Goal: Information Seeking & Learning: Learn about a topic

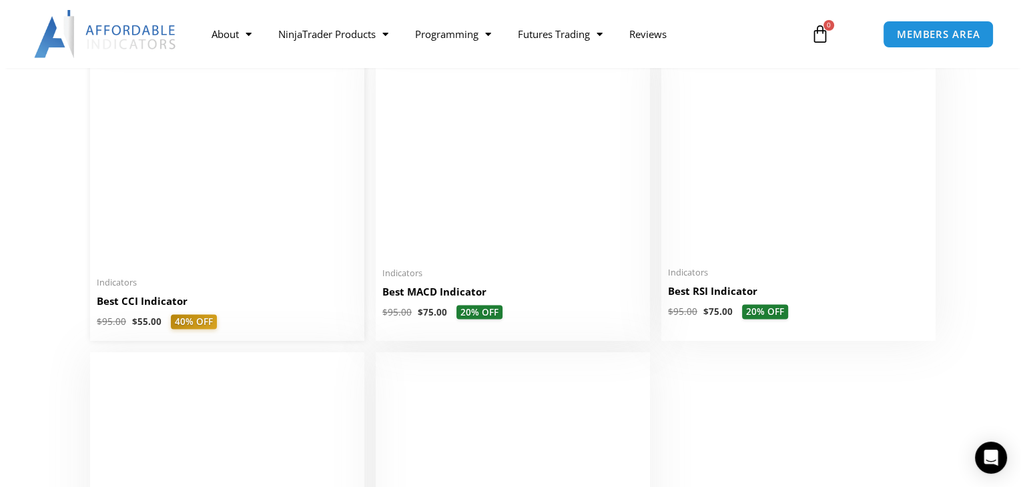
scroll to position [2806, 0]
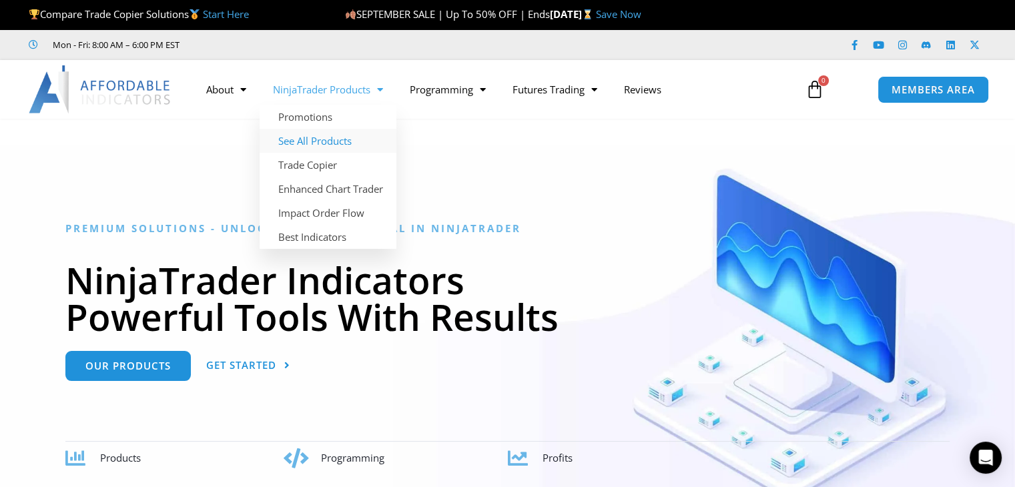
click at [335, 141] on link "See All Products" at bounding box center [328, 141] width 137 height 24
